Goal: Task Accomplishment & Management: Complete application form

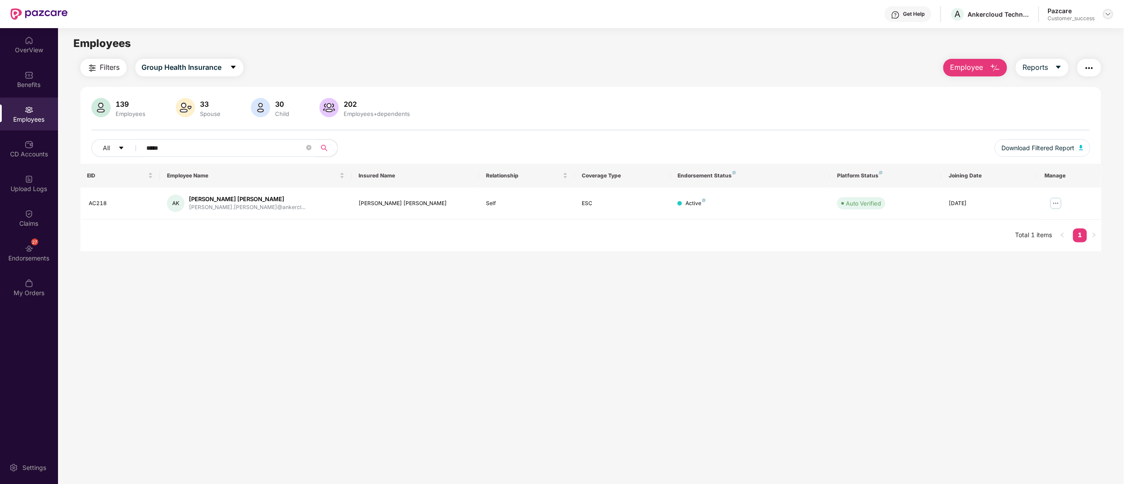
click at [1108, 14] on img at bounding box center [1108, 14] width 7 height 7
click at [1072, 36] on div "Switch to partner view" at bounding box center [1067, 34] width 114 height 17
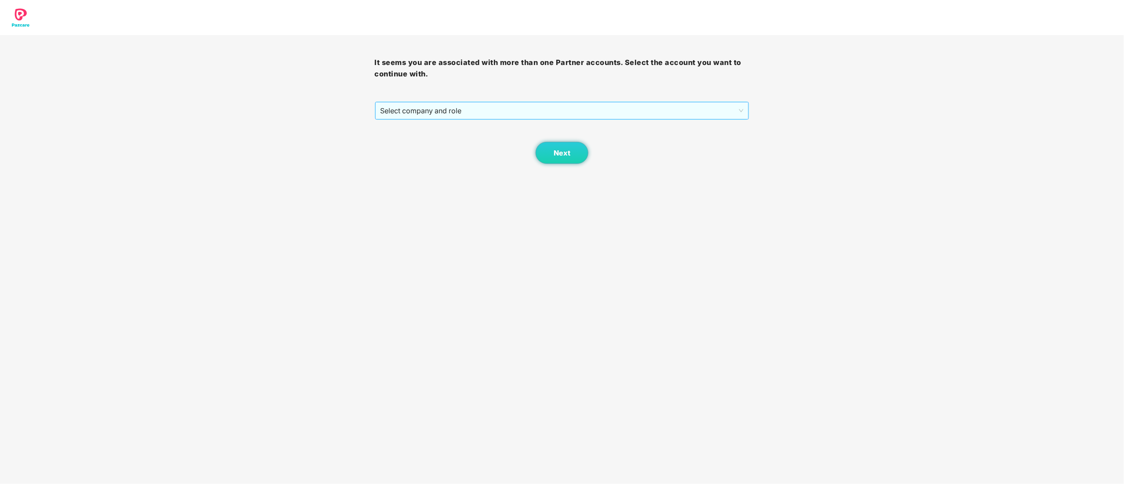
click at [417, 113] on span "Select company and role" at bounding box center [562, 110] width 363 height 17
click at [414, 144] on div "Pazcare - CUSTOMER_SUCCESS" at bounding box center [563, 143] width 364 height 10
click at [563, 165] on body "It seems you are associated with more than one Partner accounts. Select the acc…" at bounding box center [562, 242] width 1124 height 484
click at [562, 160] on button "Next" at bounding box center [562, 153] width 53 height 22
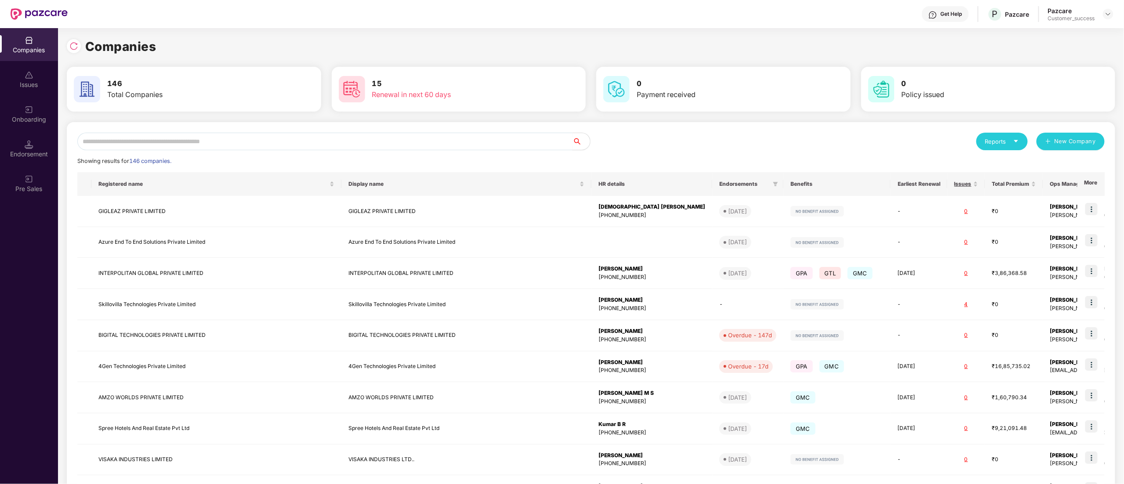
click at [99, 140] on input "text" at bounding box center [324, 142] width 495 height 18
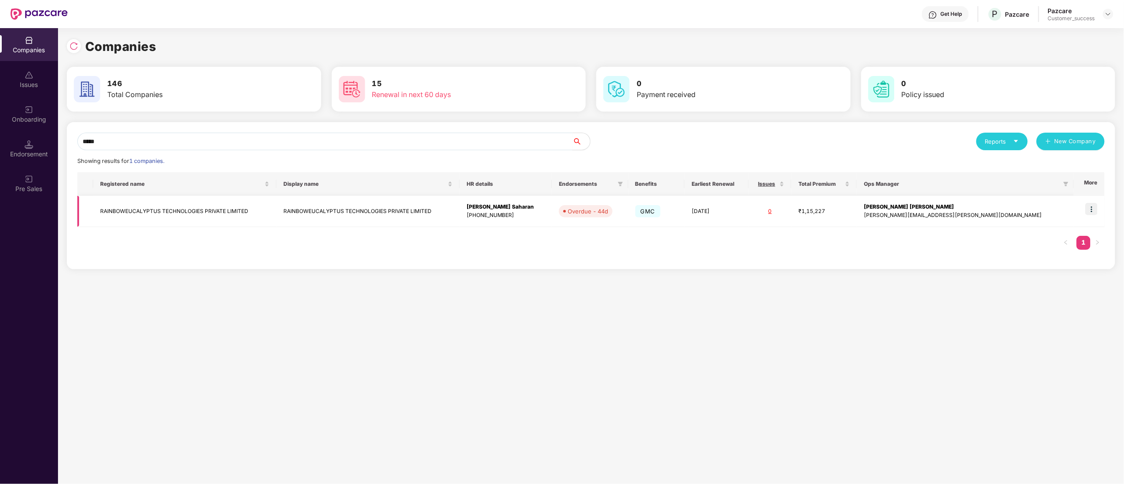
type input "*****"
click at [1092, 212] on img at bounding box center [1092, 209] width 12 height 12
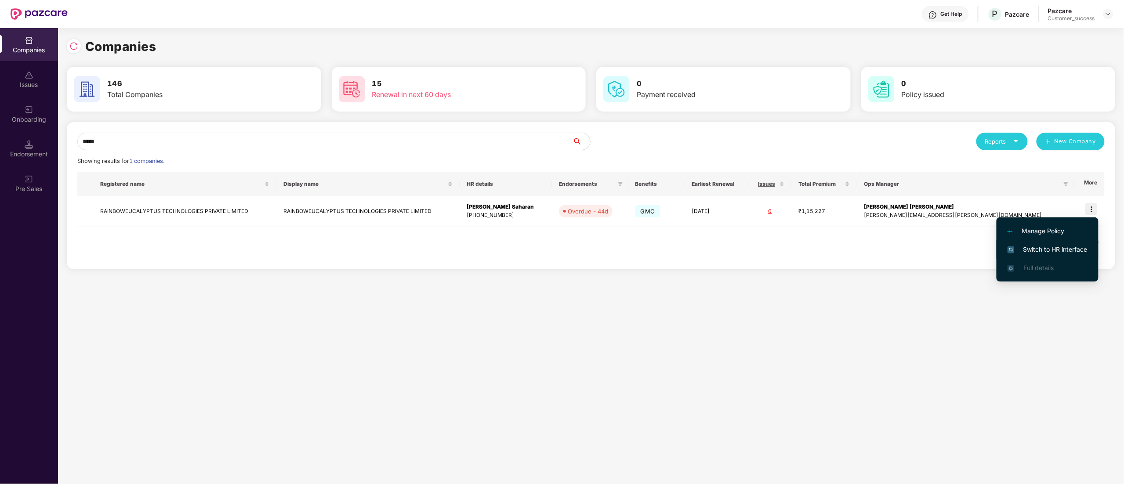
click at [1056, 248] on span "Switch to HR interface" at bounding box center [1048, 250] width 80 height 10
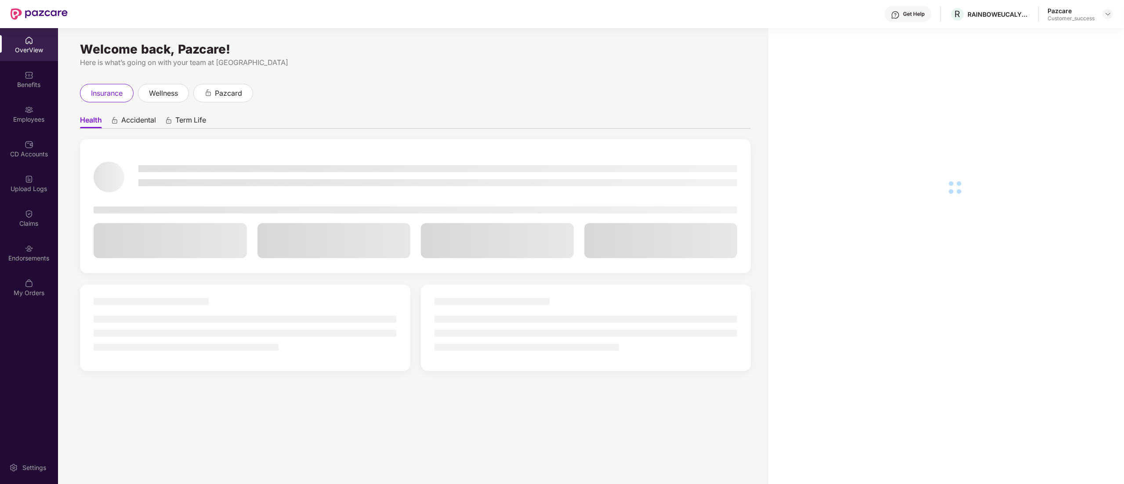
click at [25, 110] on img at bounding box center [29, 109] width 9 height 9
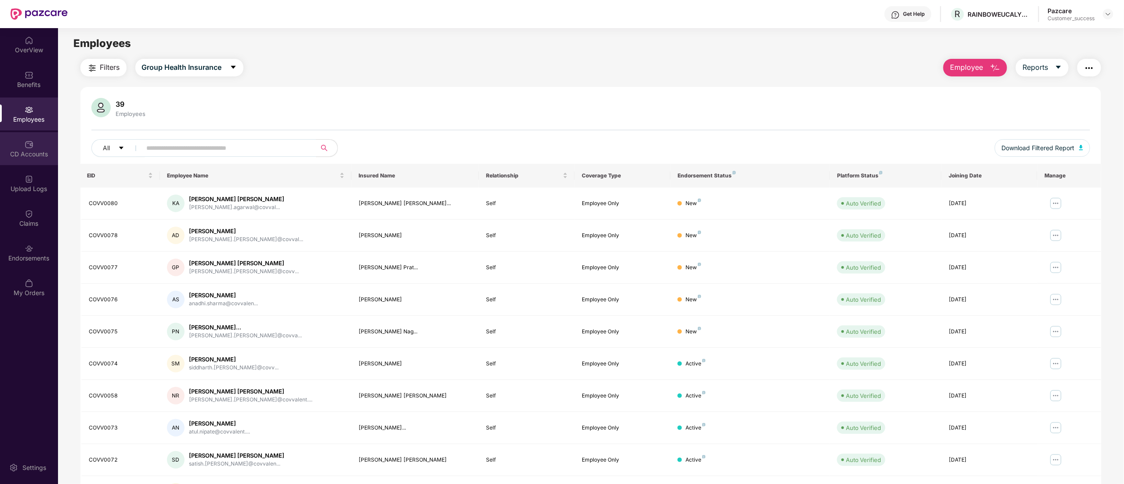
click at [35, 151] on div "CD Accounts" at bounding box center [29, 154] width 58 height 9
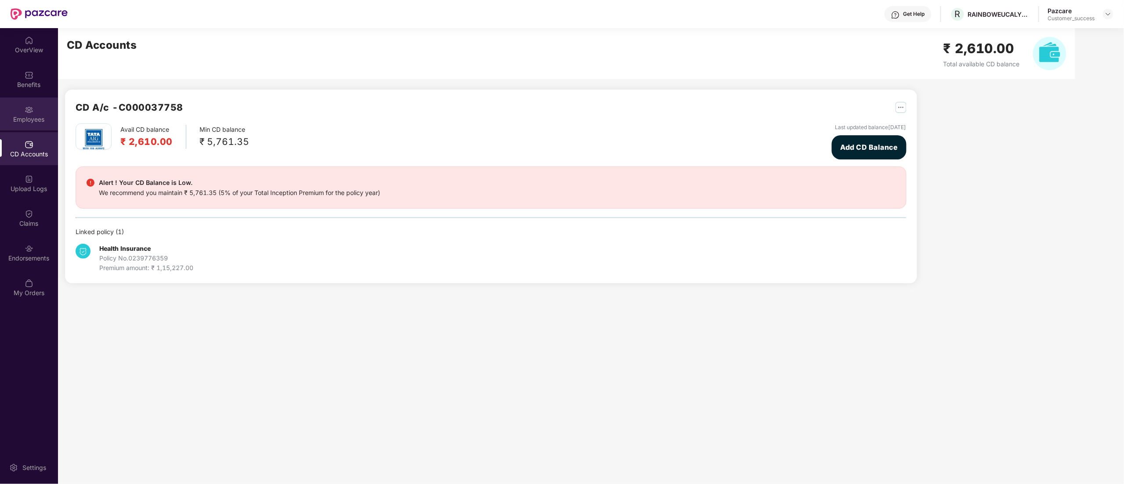
click at [32, 109] on img at bounding box center [29, 109] width 9 height 9
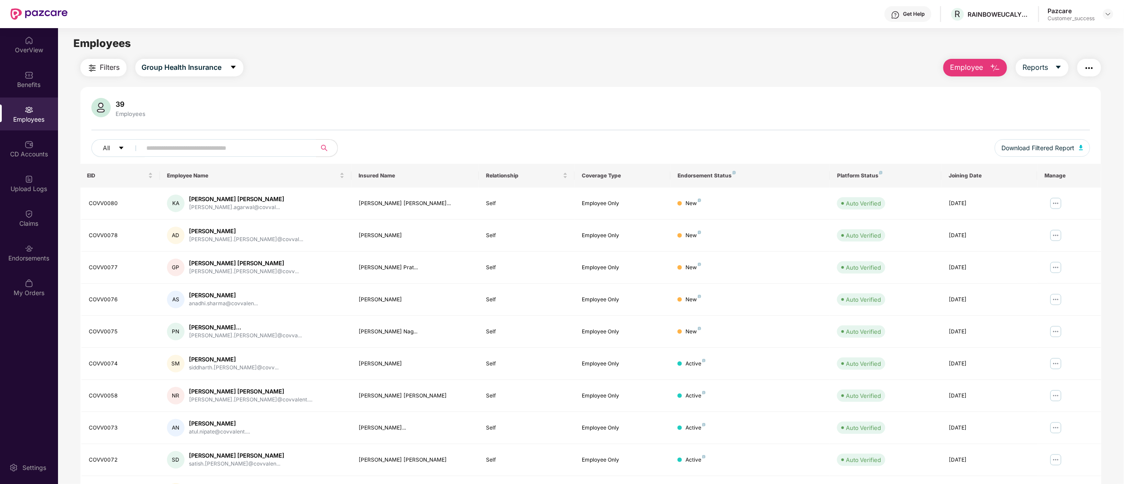
click at [110, 68] on span "Filters" at bounding box center [110, 67] width 20 height 11
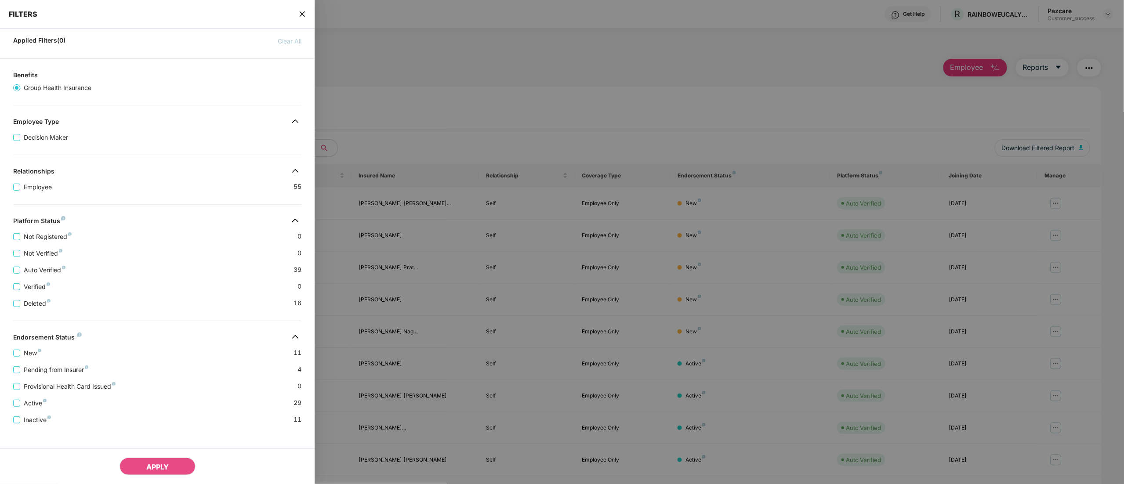
scroll to position [64, 0]
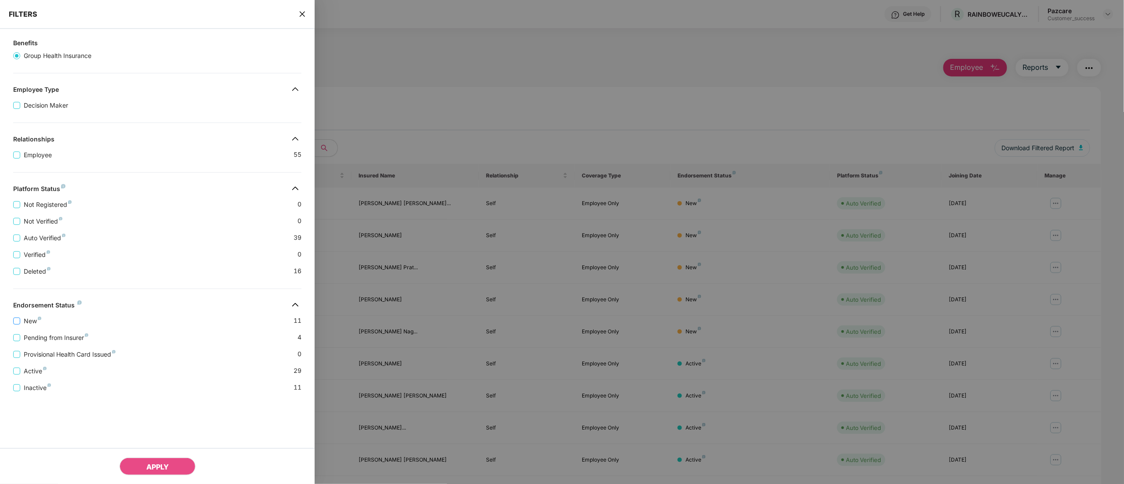
click at [25, 326] on span "New" at bounding box center [32, 321] width 25 height 10
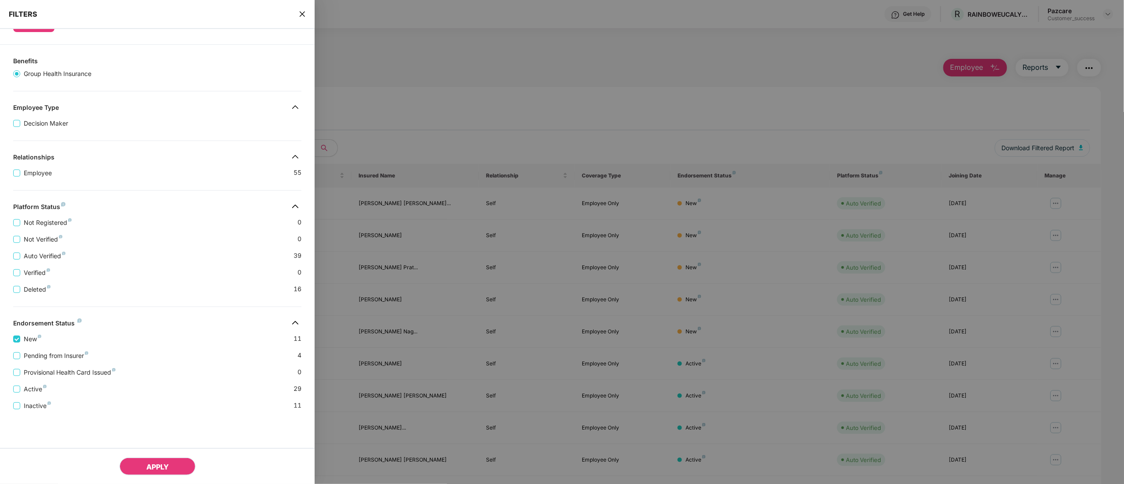
drag, startPoint x: 158, startPoint y: 468, endPoint x: 160, endPoint y: 463, distance: 4.7
click at [156, 464] on span "APPLY" at bounding box center [157, 467] width 22 height 9
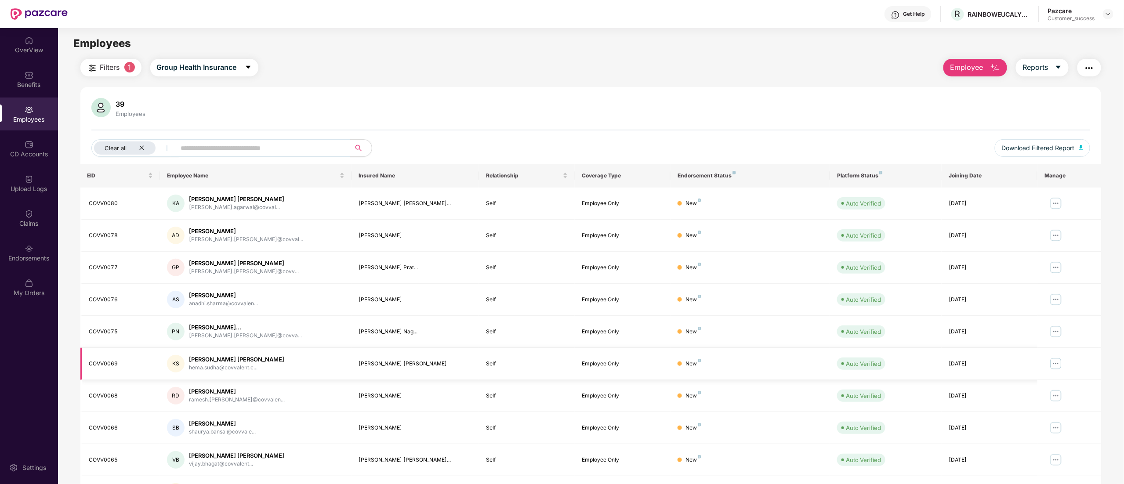
scroll to position [57, 0]
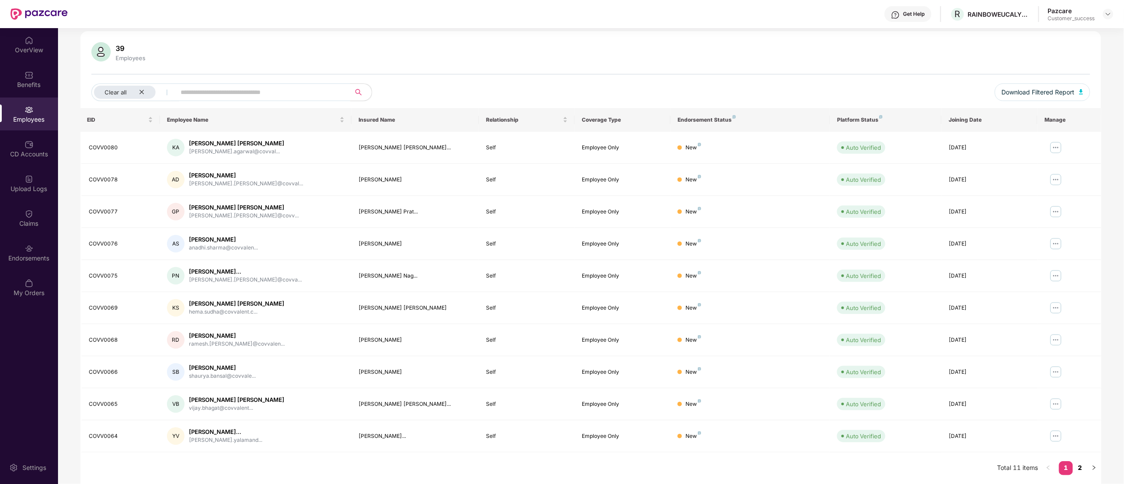
click at [1081, 468] on link "2" at bounding box center [1080, 468] width 14 height 13
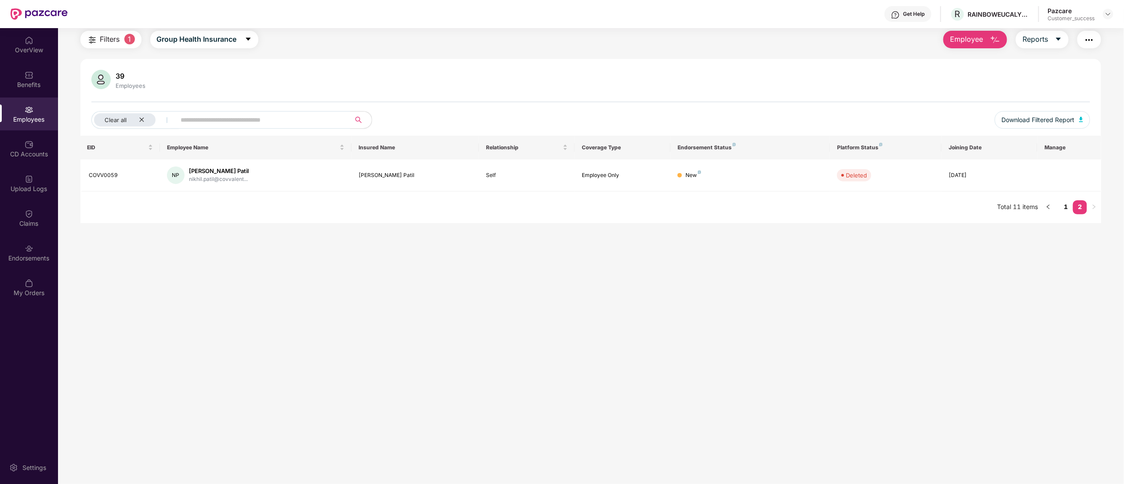
scroll to position [28, 0]
click at [1067, 205] on link "1" at bounding box center [1066, 206] width 14 height 13
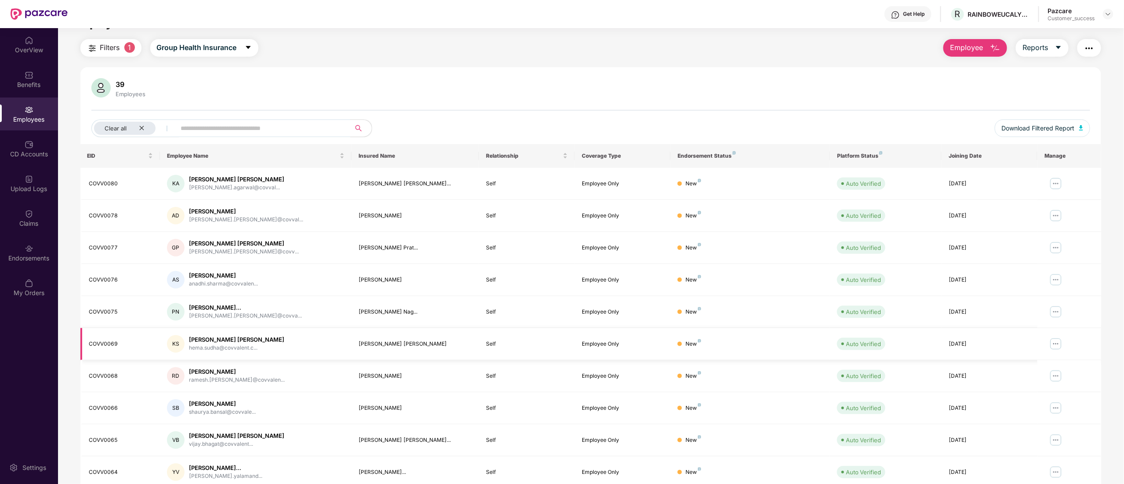
scroll to position [0, 0]
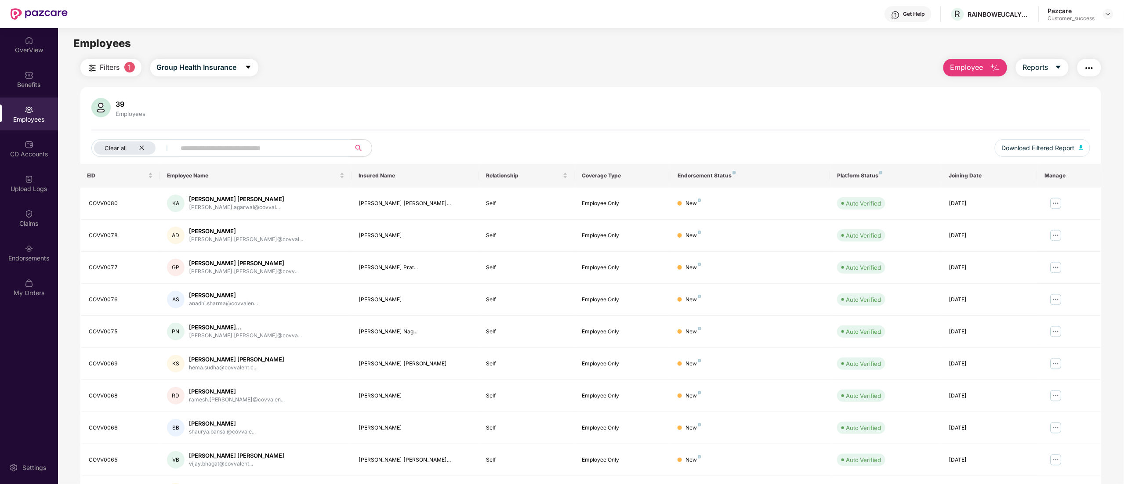
click at [20, 108] on div "Employees" at bounding box center [29, 114] width 58 height 33
click at [25, 108] on img at bounding box center [29, 109] width 9 height 9
click at [22, 114] on div "Employees" at bounding box center [29, 114] width 58 height 33
click at [29, 117] on div "Employees" at bounding box center [29, 119] width 58 height 9
click at [139, 146] on icon "close" at bounding box center [142, 148] width 6 height 6
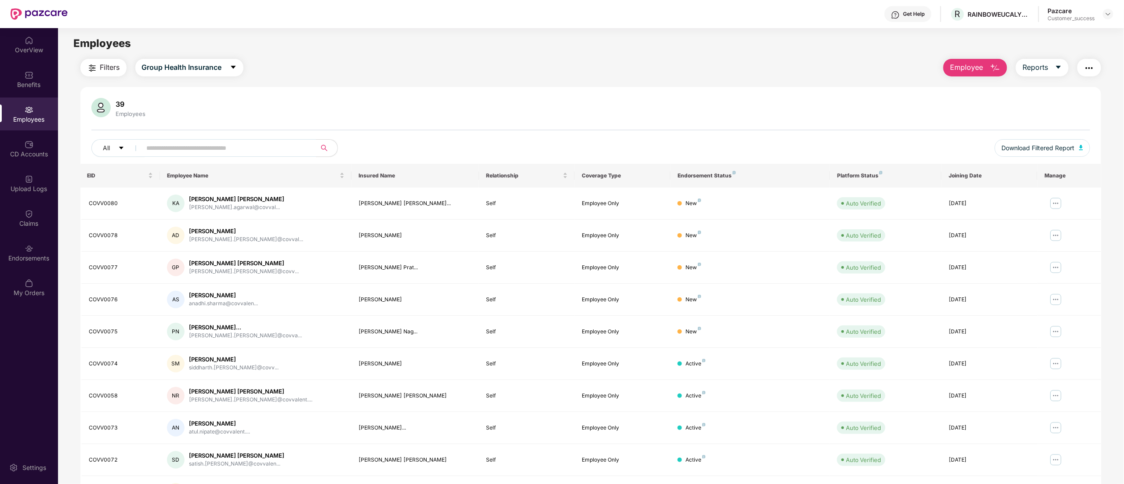
click at [971, 65] on span "Employee" at bounding box center [966, 67] width 33 height 11
click at [971, 86] on div "Add Employee(s)" at bounding box center [982, 91] width 50 height 11
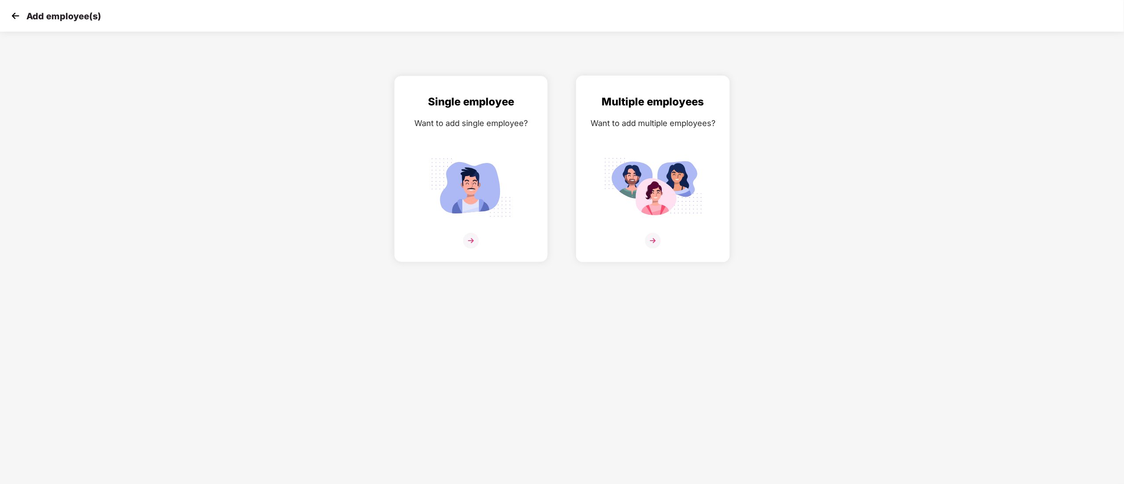
click at [633, 147] on div "Multiple employees Want to add multiple employees?" at bounding box center [652, 177] width 135 height 166
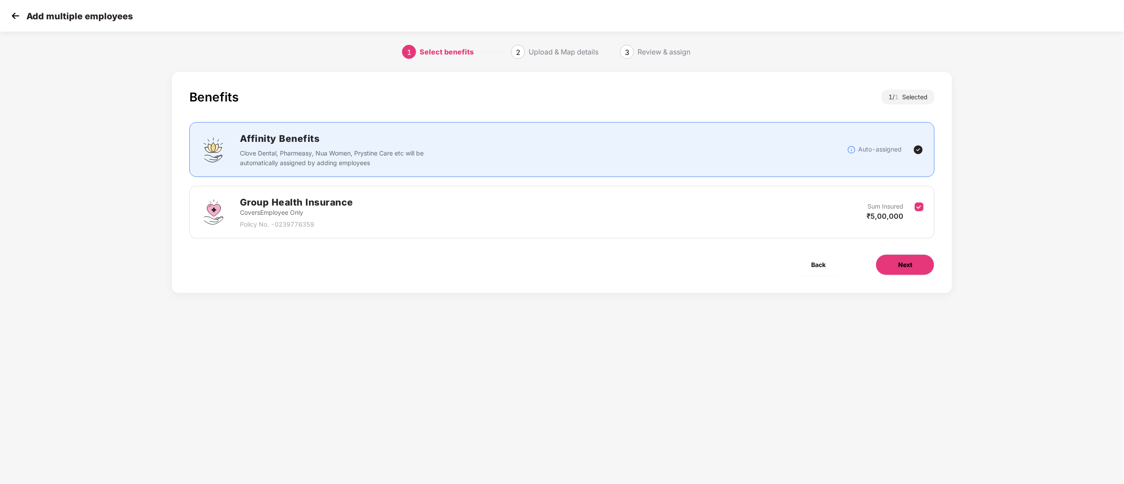
click at [901, 268] on span "Next" at bounding box center [905, 265] width 14 height 10
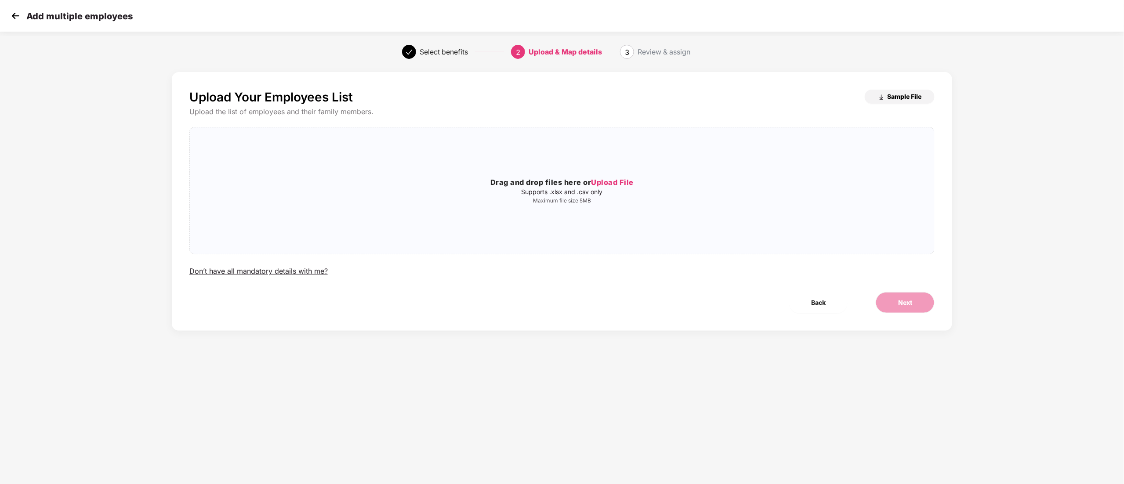
click at [894, 95] on span "Sample File" at bounding box center [904, 96] width 34 height 8
click at [599, 178] on span "Upload File" at bounding box center [613, 182] width 43 height 9
click at [912, 304] on span "Next" at bounding box center [905, 303] width 14 height 10
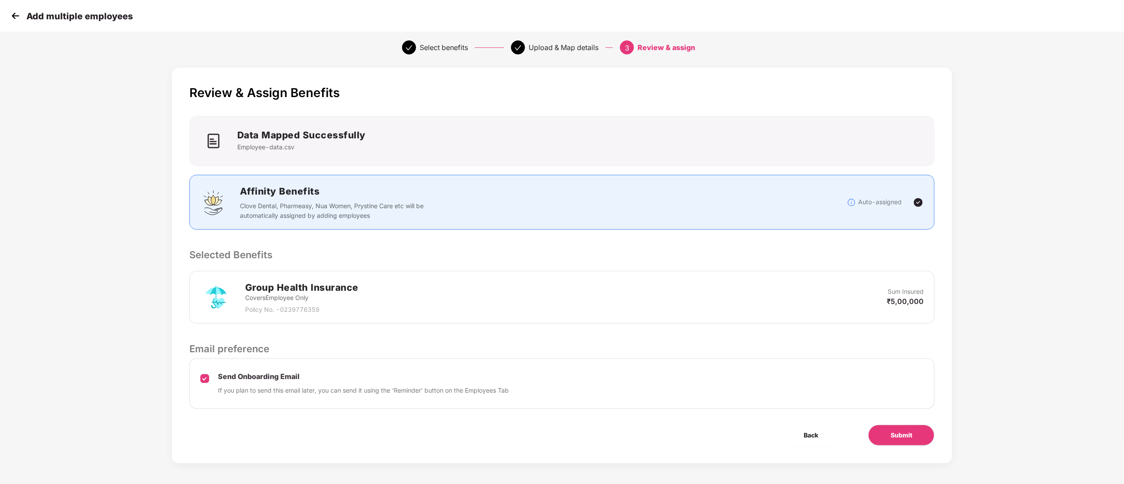
scroll to position [6, 0]
click at [909, 436] on span "Submit" at bounding box center [902, 434] width 22 height 10
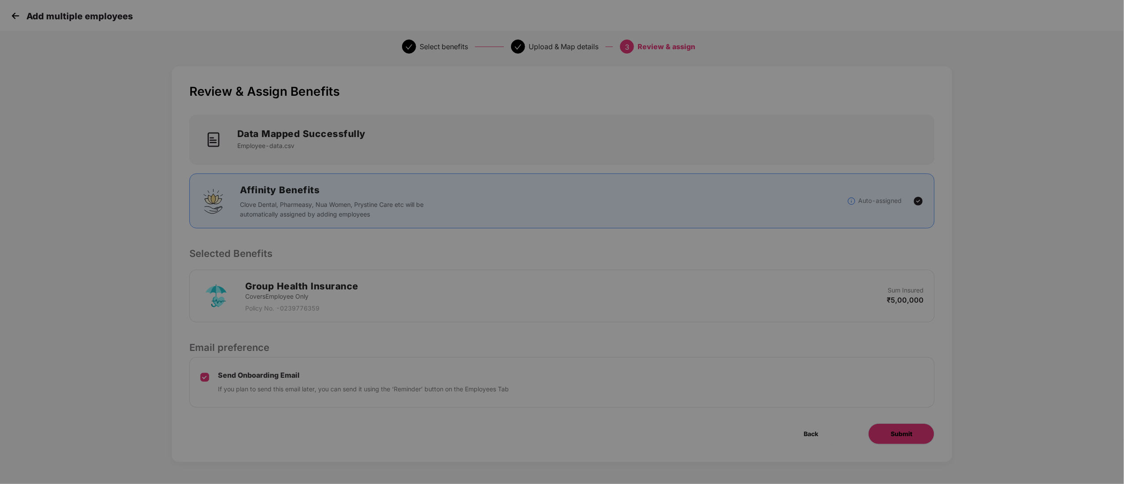
scroll to position [0, 0]
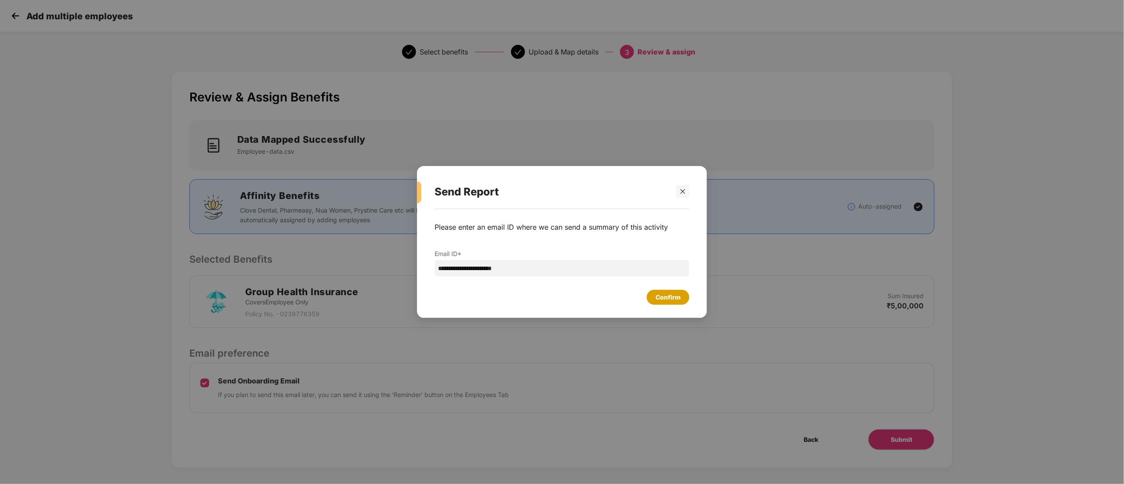
click at [670, 294] on div "Confirm" at bounding box center [668, 298] width 25 height 10
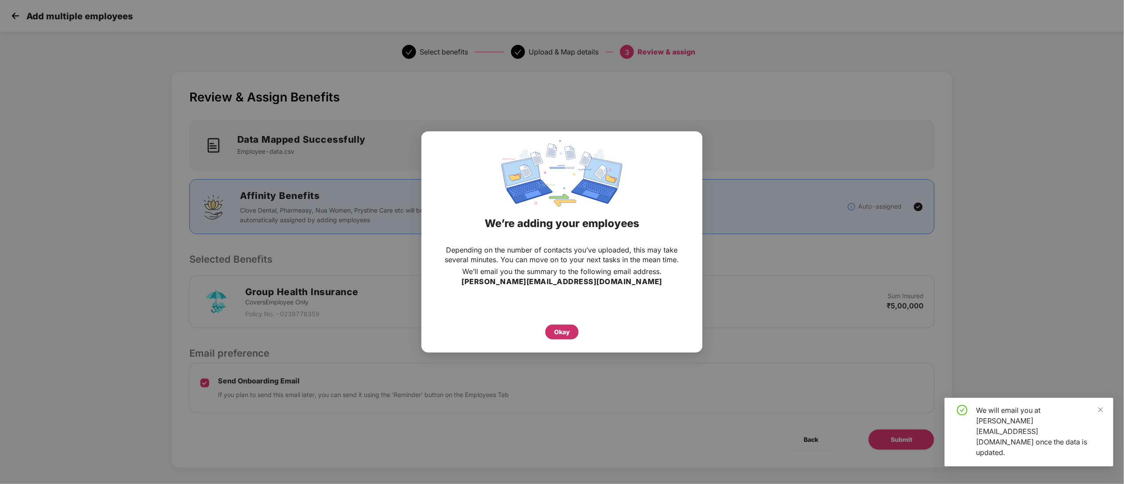
click at [563, 335] on div "Okay" at bounding box center [562, 332] width 16 height 10
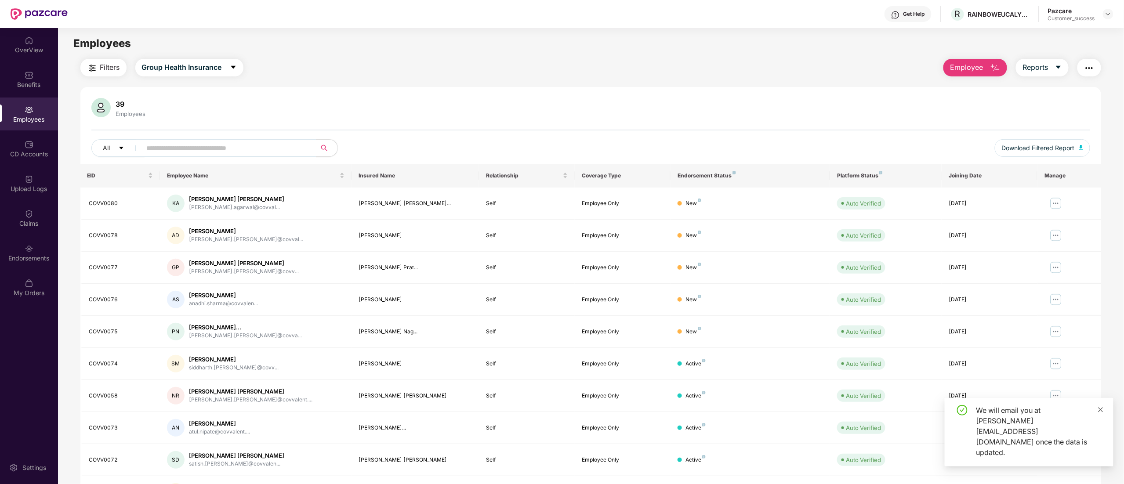
click at [1101, 413] on icon "close" at bounding box center [1101, 410] width 6 height 6
click at [37, 185] on div "Upload Logs" at bounding box center [29, 189] width 58 height 9
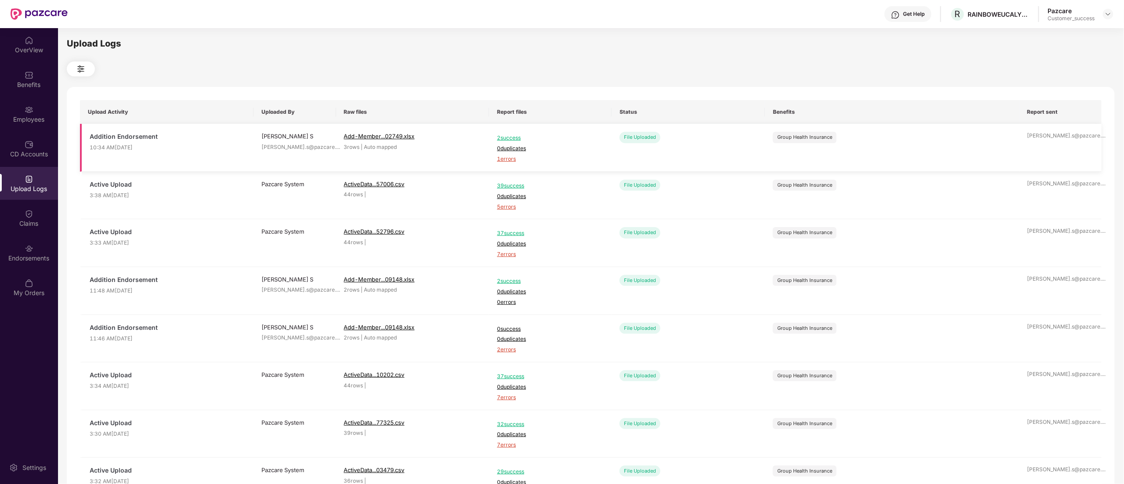
click at [510, 160] on span "1 errors" at bounding box center [550, 159] width 107 height 8
click at [27, 115] on div "Employees" at bounding box center [29, 119] width 58 height 9
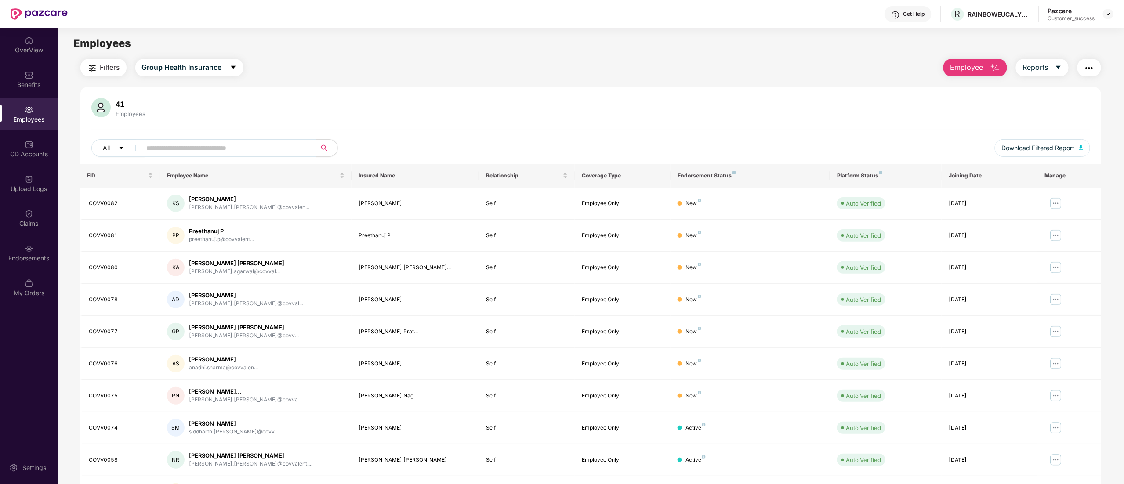
click at [218, 142] on input "text" at bounding box center [226, 148] width 158 height 13
paste input "********"
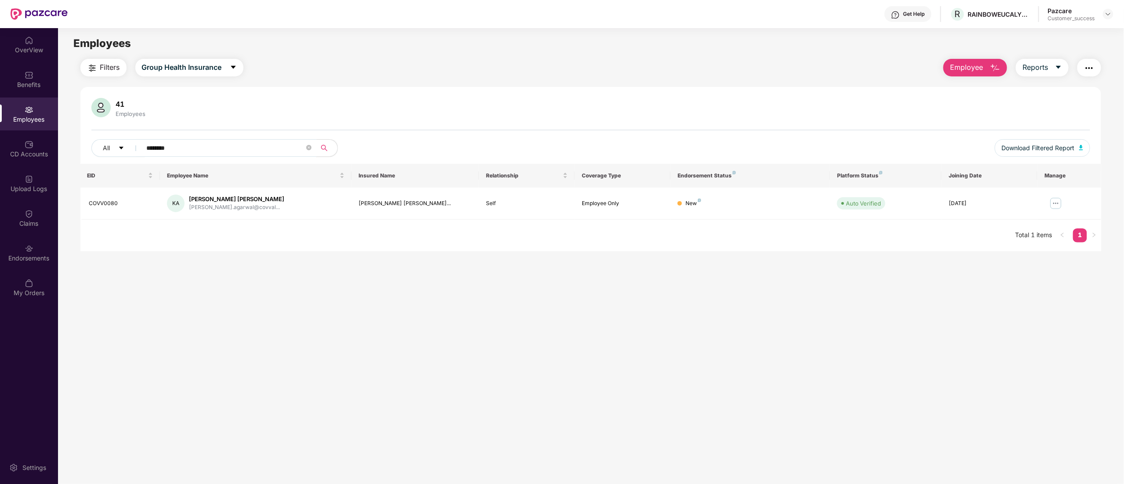
type input "********"
click at [1112, 12] on img at bounding box center [1108, 14] width 7 height 7
click at [1051, 30] on div "Switch to partner view" at bounding box center [1067, 34] width 114 height 17
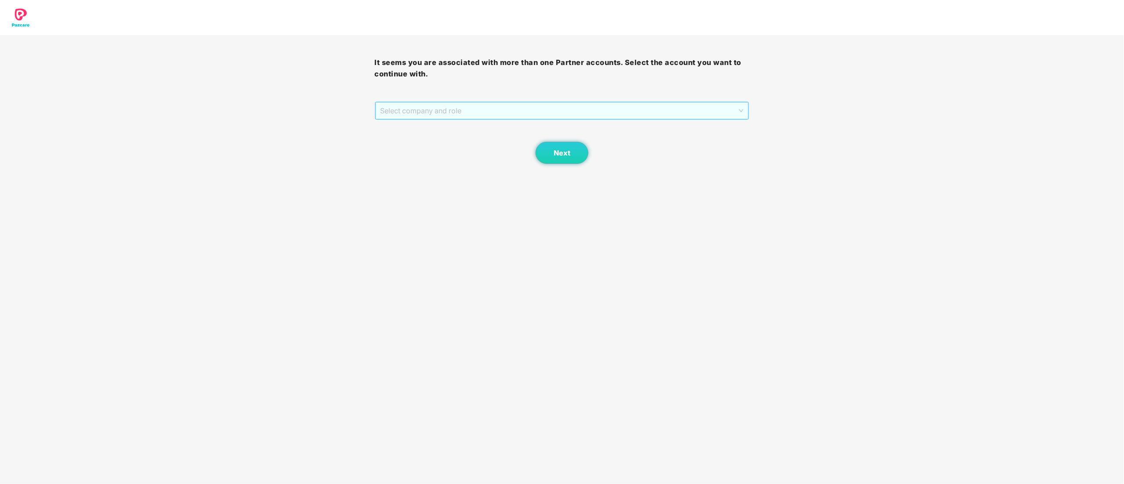
click at [425, 109] on span "Select company and role" at bounding box center [562, 110] width 363 height 17
click at [412, 142] on div "Pazcare - CUSTOMER_SUCCESS" at bounding box center [563, 143] width 364 height 10
click at [570, 152] on span "Next" at bounding box center [562, 153] width 17 height 8
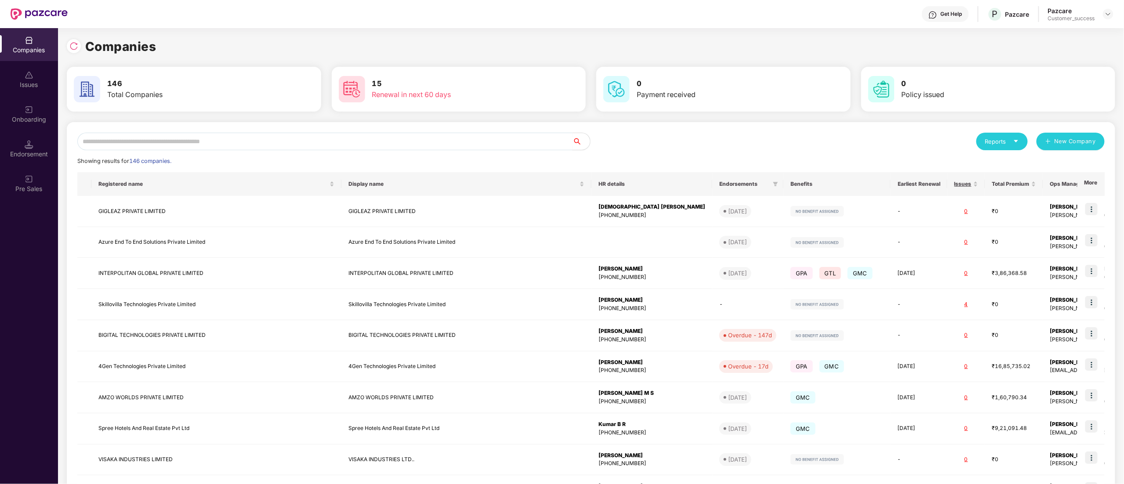
click at [222, 140] on input "text" at bounding box center [324, 142] width 495 height 18
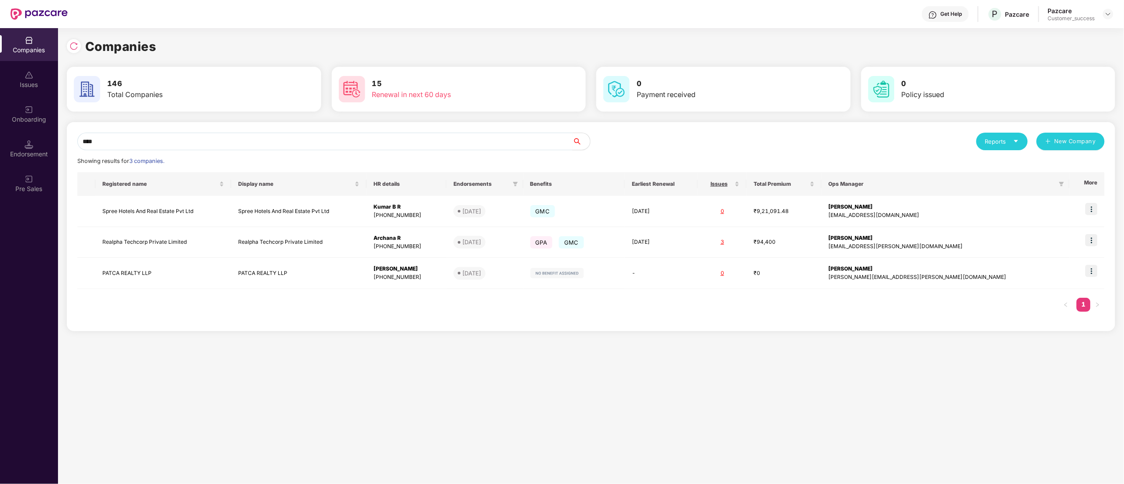
type input "****"
drag, startPoint x: 121, startPoint y: 137, endPoint x: 71, endPoint y: 131, distance: 50.4
click at [0, 110] on div "Companies Issues Onboarding Endorsement Pre Sales Companies 146 Total Companies…" at bounding box center [562, 256] width 1124 height 456
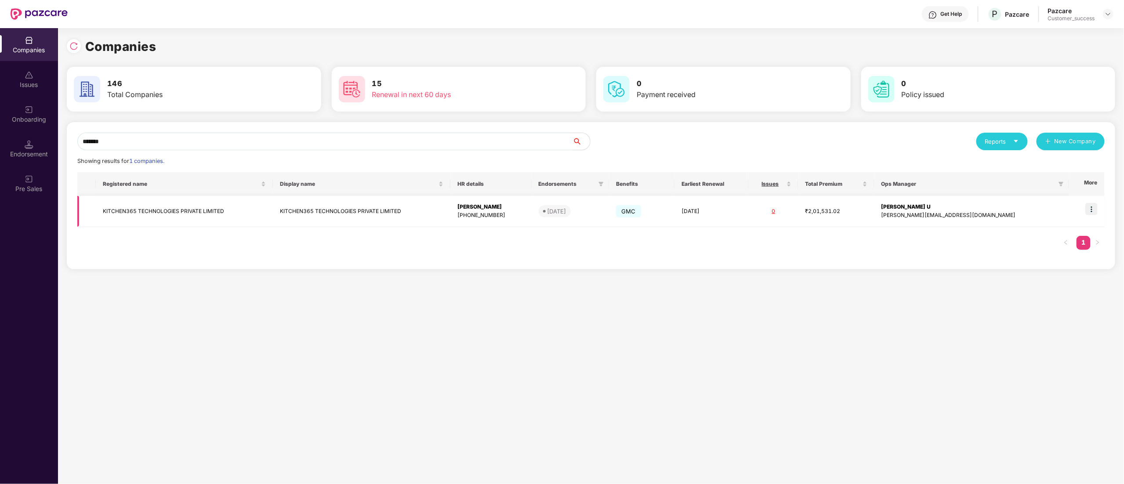
type input "*******"
click at [154, 209] on td "KITCHEN365 TECHNOLOGIES PRIVATE LIMITED" at bounding box center [184, 211] width 177 height 31
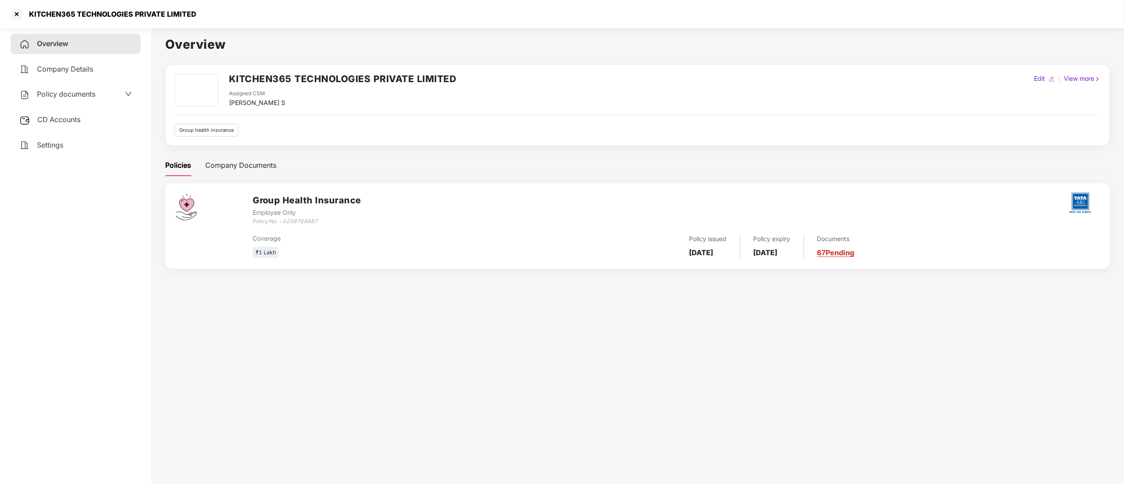
click at [73, 87] on div "Policy documents" at bounding box center [76, 94] width 130 height 20
click at [73, 99] on div "Policy documents" at bounding box center [57, 94] width 76 height 11
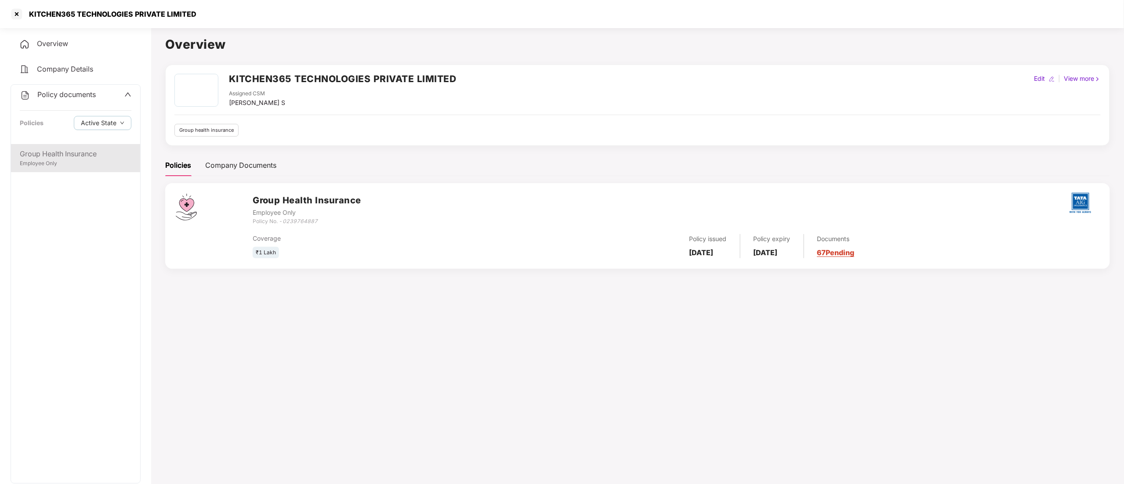
click at [49, 152] on div "Group Health Insurance" at bounding box center [76, 154] width 112 height 11
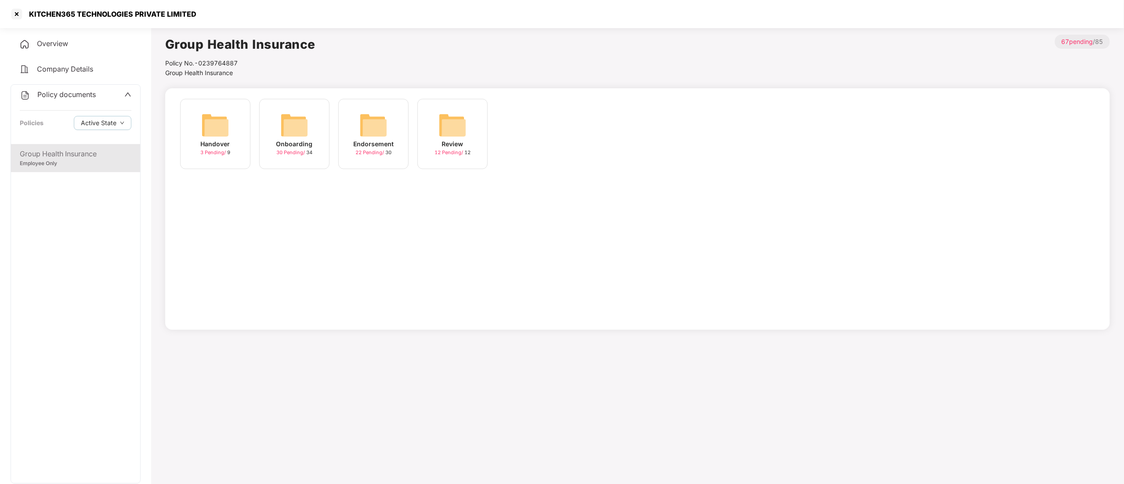
click at [371, 138] on img at bounding box center [374, 125] width 28 height 28
click at [377, 142] on div "August-2025" at bounding box center [374, 144] width 42 height 10
click at [222, 139] on div "[DATE] 19:50:45" at bounding box center [215, 144] width 49 height 10
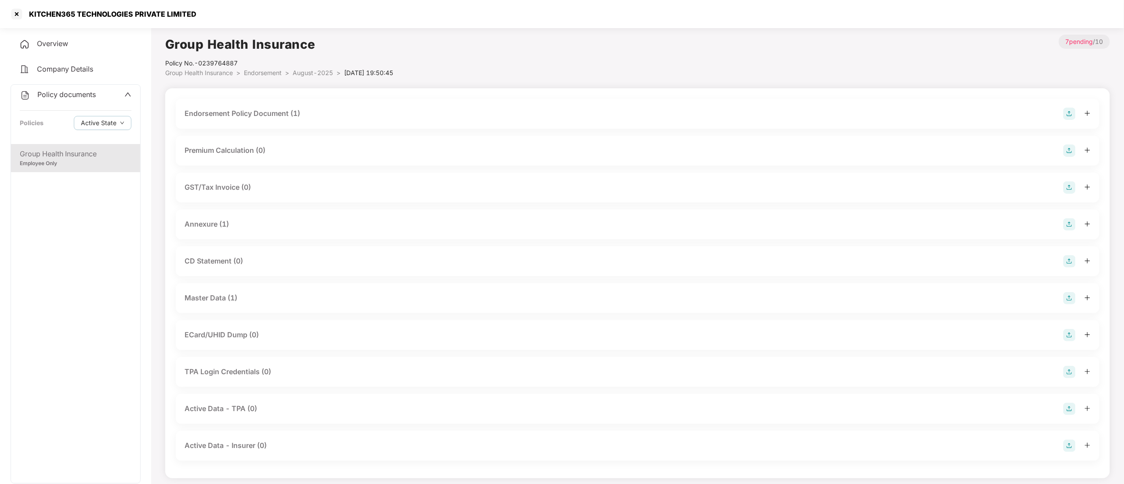
click at [263, 113] on div "Endorsement Policy Document (1)" at bounding box center [243, 113] width 116 height 11
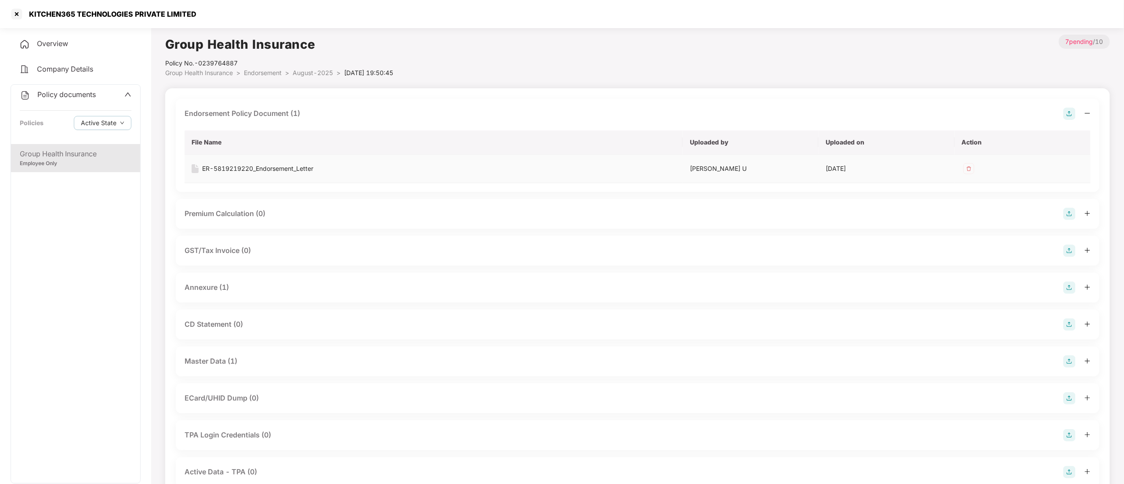
click at [275, 165] on div "ER-5819219220_Endorsement_Letter" at bounding box center [257, 169] width 111 height 10
click at [15, 13] on div at bounding box center [17, 14] width 14 height 14
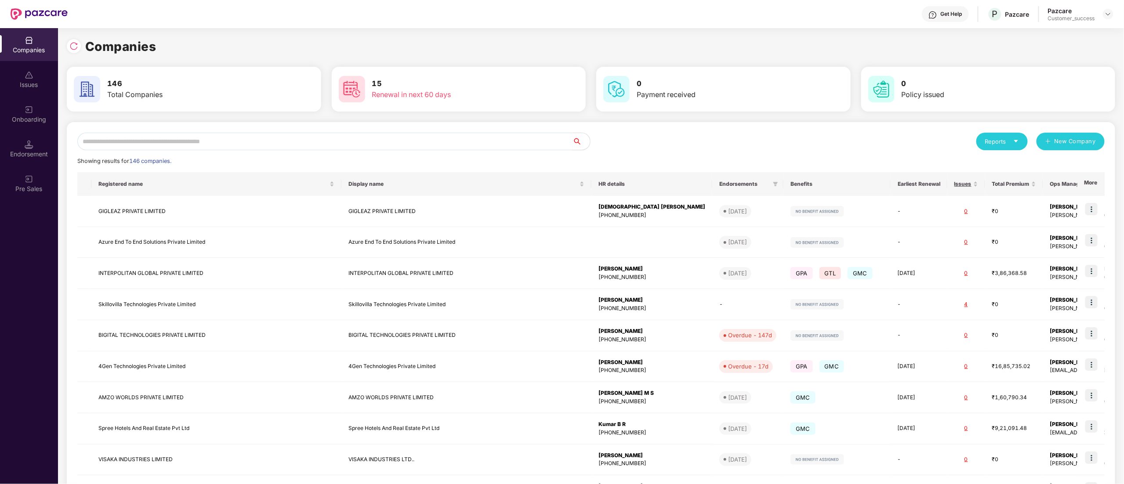
click at [160, 137] on input "text" at bounding box center [324, 142] width 495 height 18
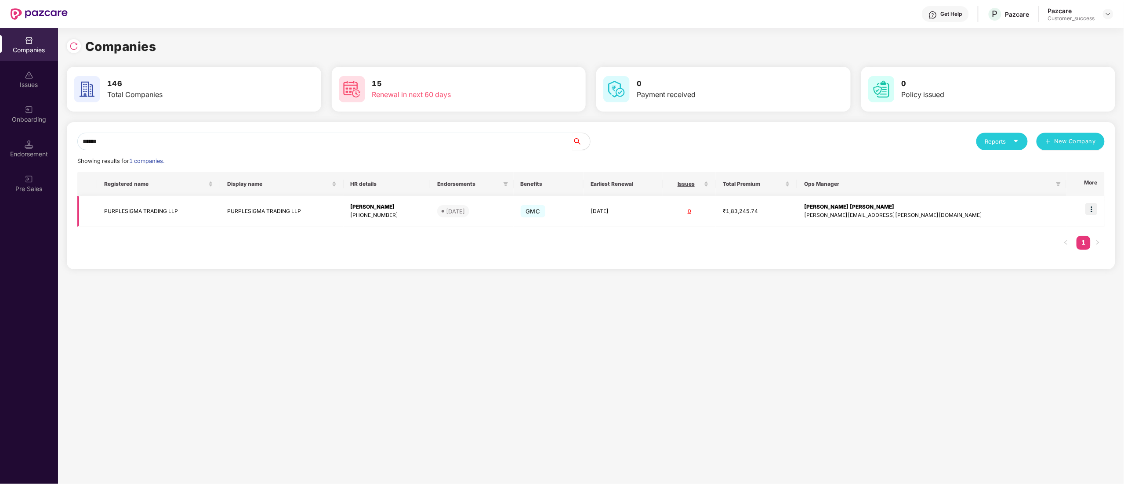
type input "******"
click at [1090, 212] on img at bounding box center [1092, 209] width 12 height 12
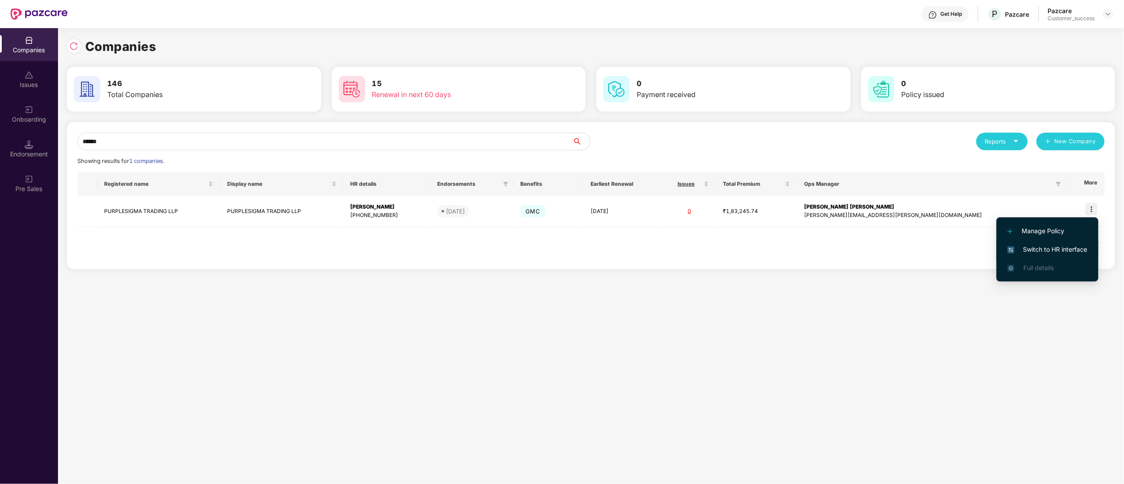
click at [1046, 252] on span "Switch to HR interface" at bounding box center [1048, 250] width 80 height 10
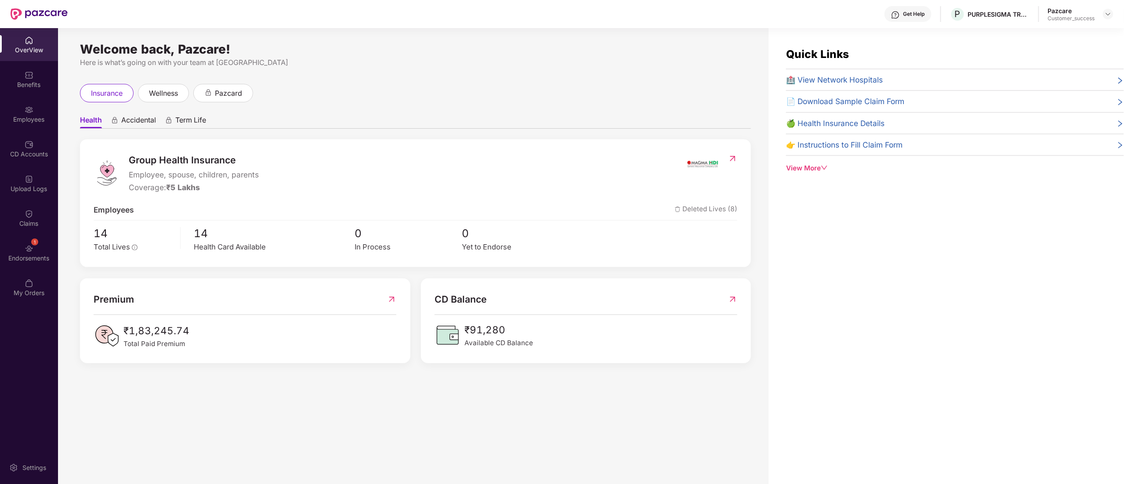
click at [18, 112] on div "Employees" at bounding box center [29, 114] width 58 height 33
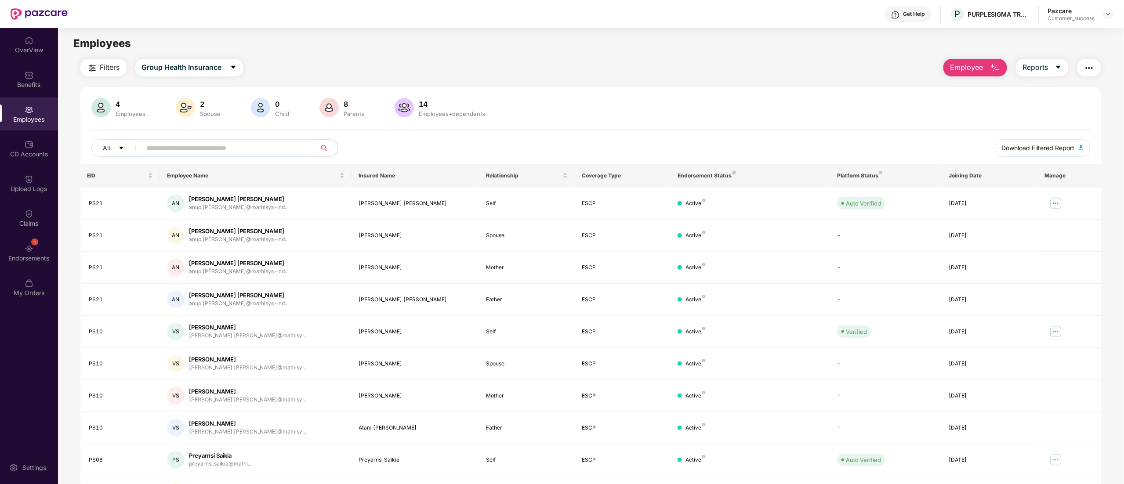
drag, startPoint x: 1073, startPoint y: 144, endPoint x: 1071, endPoint y: 172, distance: 28.7
click at [1073, 144] on span "Download Filtered Report" at bounding box center [1038, 148] width 73 height 10
click at [27, 73] on img at bounding box center [29, 75] width 9 height 9
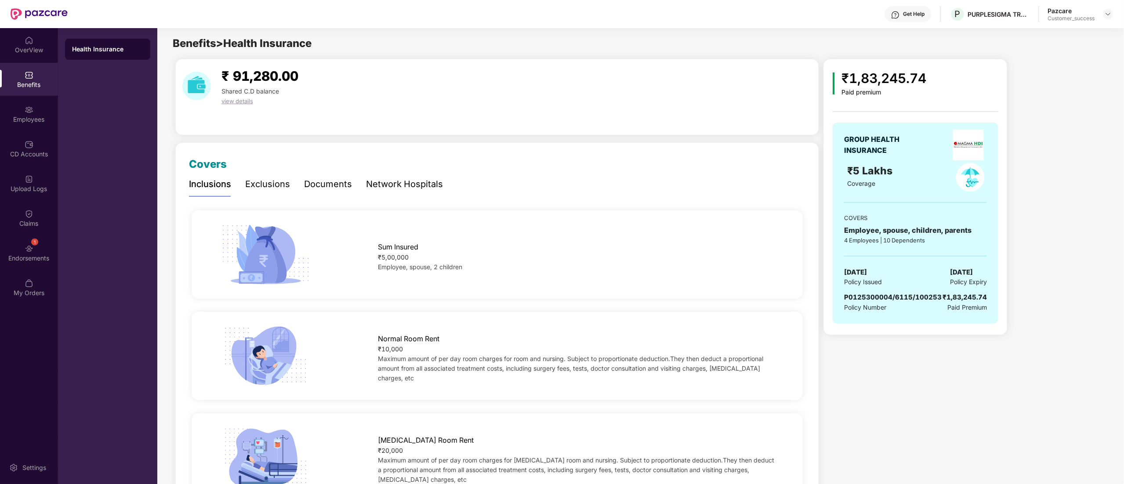
click at [330, 182] on div "Documents" at bounding box center [328, 185] width 48 height 14
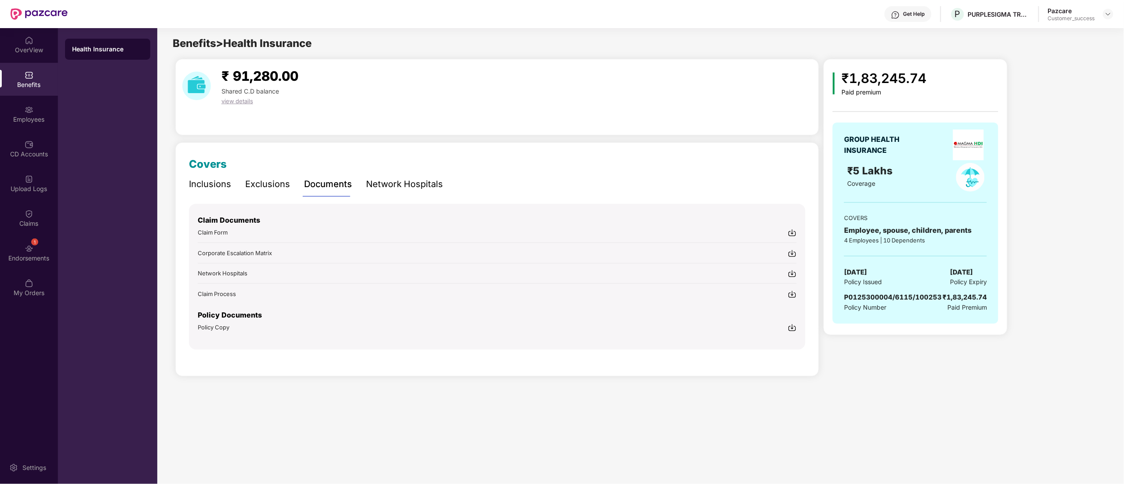
click at [794, 328] on img at bounding box center [792, 327] width 9 height 9
click at [485, 98] on div "₹ 91,280.00 Shared C.D balance view details" at bounding box center [497, 86] width 637 height 40
click at [27, 117] on div "Employees" at bounding box center [29, 119] width 58 height 9
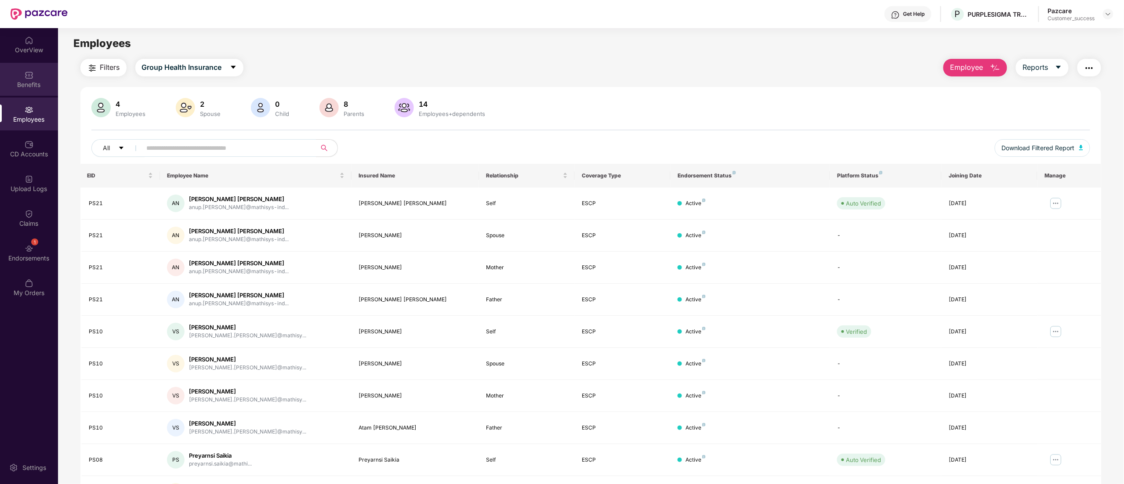
click at [8, 74] on div "Benefits" at bounding box center [29, 79] width 58 height 33
